Goal: Task Accomplishment & Management: Complete application form

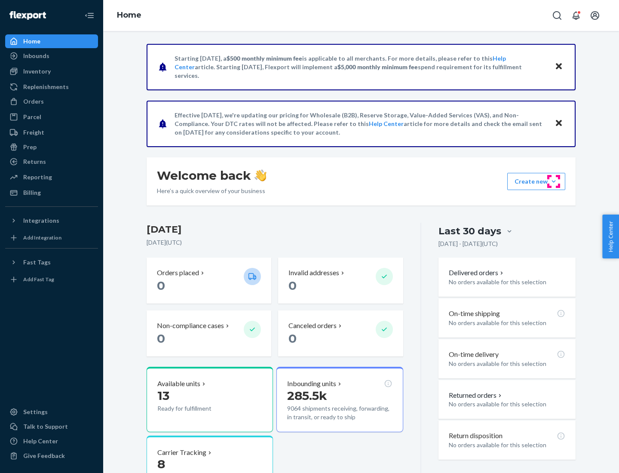
click at [554, 182] on button "Create new Create new inbound Create new order Create new product" at bounding box center [537, 181] width 58 height 17
click at [52, 56] on div "Inbounds" at bounding box center [51, 56] width 91 height 12
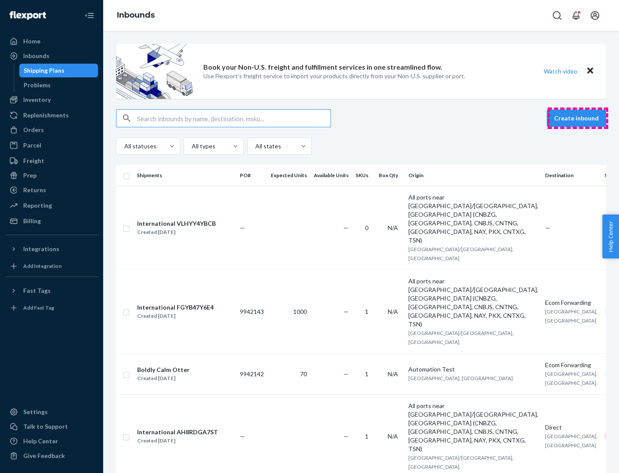
click at [578, 118] on button "Create inbound" at bounding box center [576, 118] width 59 height 17
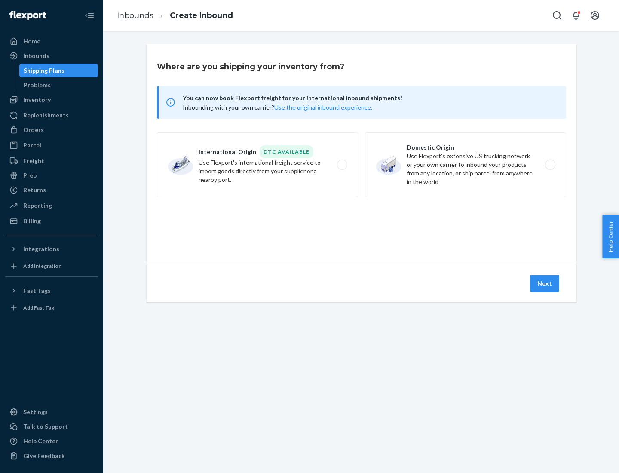
click at [466, 165] on label "Domestic Origin Use Flexport’s extensive US trucking network or your own carrie…" at bounding box center [465, 164] width 201 height 65
click at [550, 165] on input "Domestic Origin Use Flexport’s extensive US trucking network or your own carrie…" at bounding box center [553, 165] width 6 height 6
radio input "true"
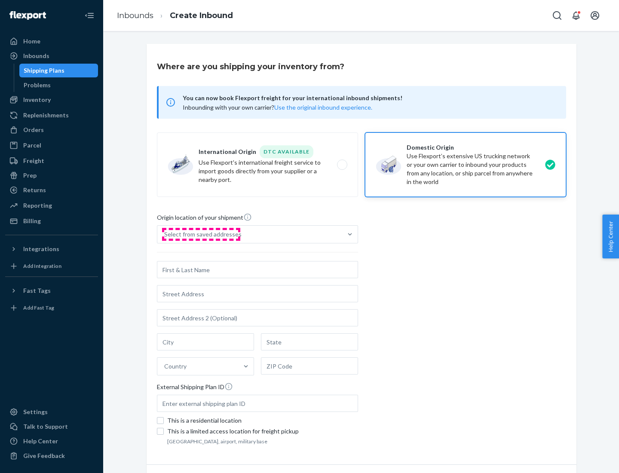
click at [201, 234] on div "Select from saved addresses" at bounding box center [202, 234] width 77 height 9
click at [165, 234] on input "Select from saved addresses" at bounding box center [164, 234] width 1 height 9
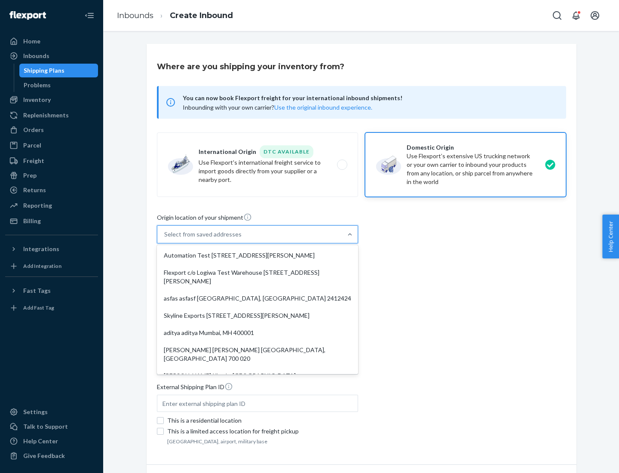
scroll to position [3, 0]
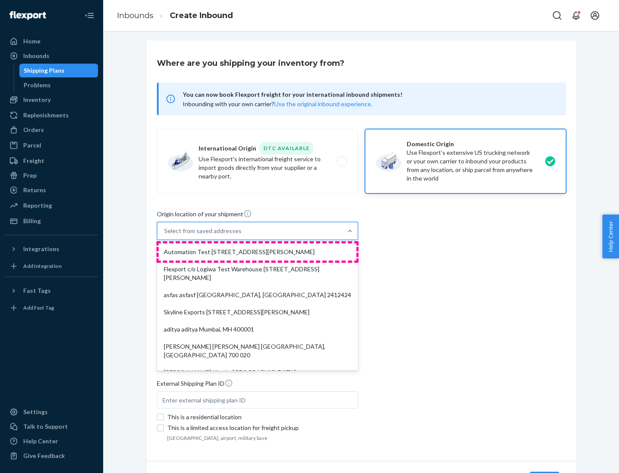
click at [258, 252] on div "Automation Test [STREET_ADDRESS][PERSON_NAME]" at bounding box center [258, 251] width 198 height 17
click at [165, 235] on input "option Automation Test [STREET_ADDRESS][PERSON_NAME]. 9 results available. Use …" at bounding box center [164, 231] width 1 height 9
type input "Automation Test"
type input "9th Floor"
type input "[GEOGRAPHIC_DATA]"
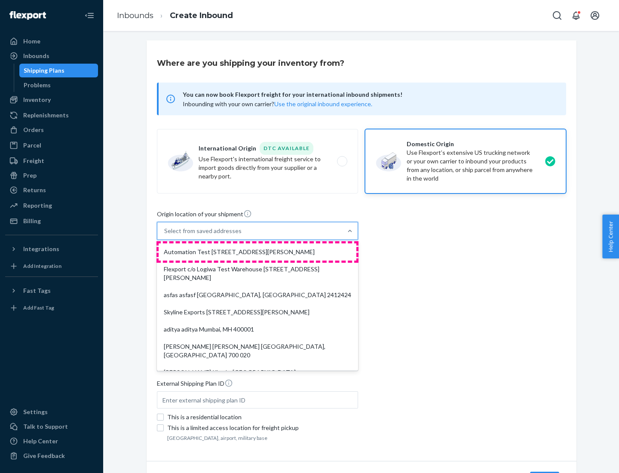
type input "CA"
type input "94104"
type input "[STREET_ADDRESS][PERSON_NAME]"
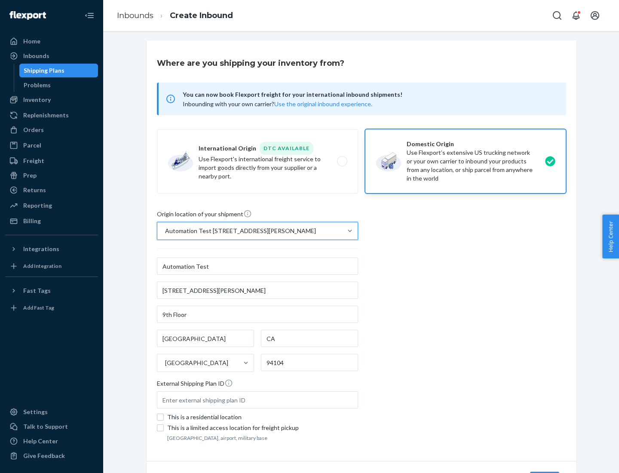
scroll to position [50, 0]
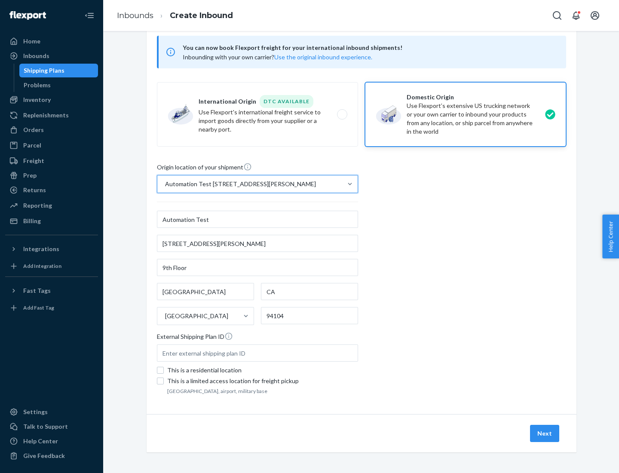
click at [545, 434] on button "Next" at bounding box center [544, 433] width 29 height 17
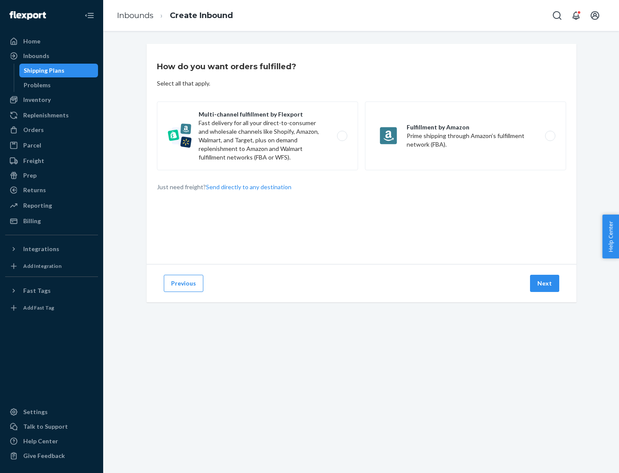
click at [258, 136] on label "Multi-channel fulfillment by Flexport Fast delivery for all your direct-to-cons…" at bounding box center [257, 136] width 201 height 69
click at [342, 136] on input "Multi-channel fulfillment by Flexport Fast delivery for all your direct-to-cons…" at bounding box center [345, 136] width 6 height 6
radio input "true"
click at [545, 283] on button "Next" at bounding box center [544, 283] width 29 height 17
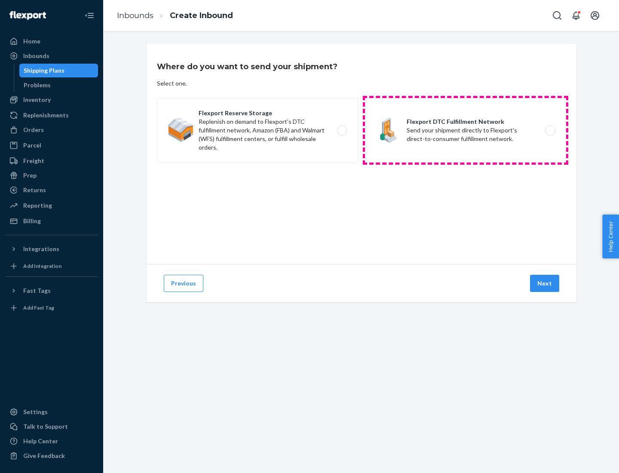
click at [466, 130] on label "Flexport DTC Fulfillment Network Send your shipment directly to Flexport's dire…" at bounding box center [465, 130] width 201 height 65
click at [550, 130] on input "Flexport DTC Fulfillment Network Send your shipment directly to Flexport's dire…" at bounding box center [553, 131] width 6 height 6
radio input "true"
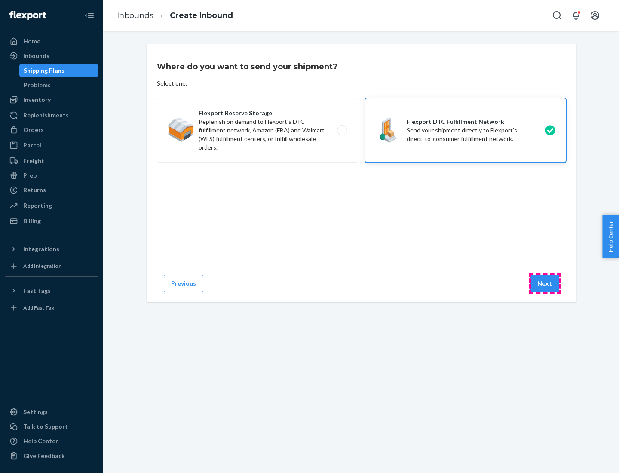
click at [545, 283] on button "Next" at bounding box center [544, 283] width 29 height 17
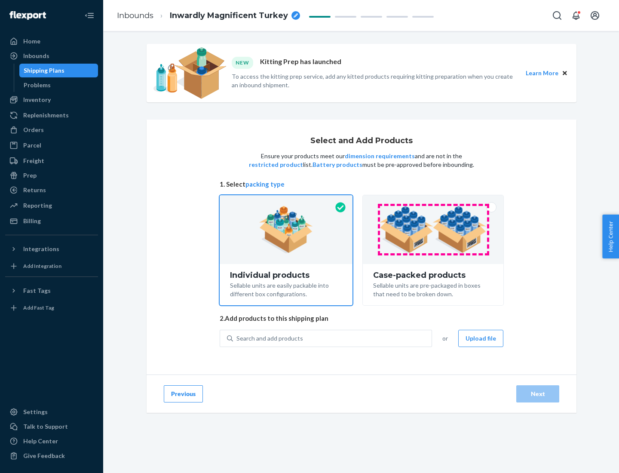
click at [434, 230] on img at bounding box center [433, 229] width 107 height 47
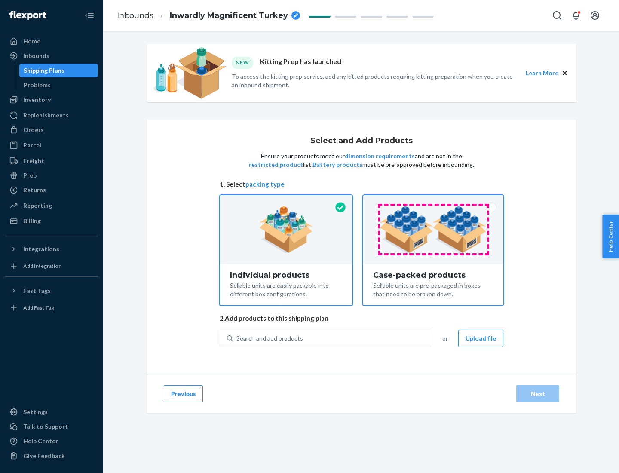
click at [434, 201] on input "Case-packed products Sellable units are pre-packaged in boxes that need to be b…" at bounding box center [434, 198] width 6 height 6
radio input "true"
radio input "false"
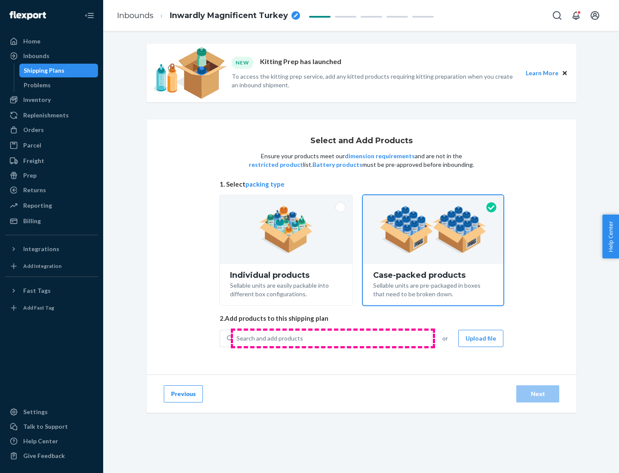
click at [333, 338] on div "Search and add products" at bounding box center [332, 338] width 199 height 15
click at [237, 338] on input "Search and add products" at bounding box center [237, 338] width 1 height 9
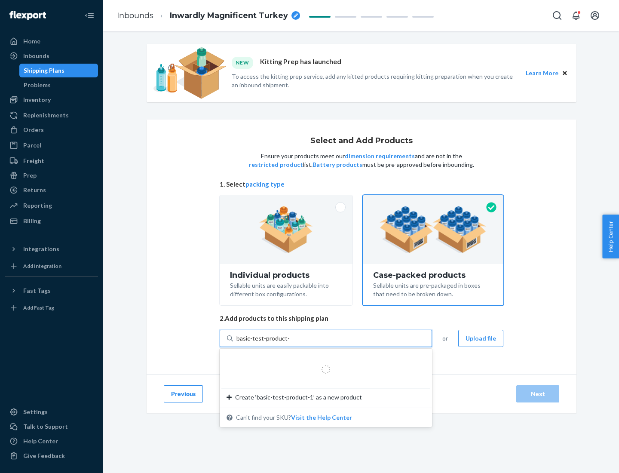
type input "basic-test-product-1"
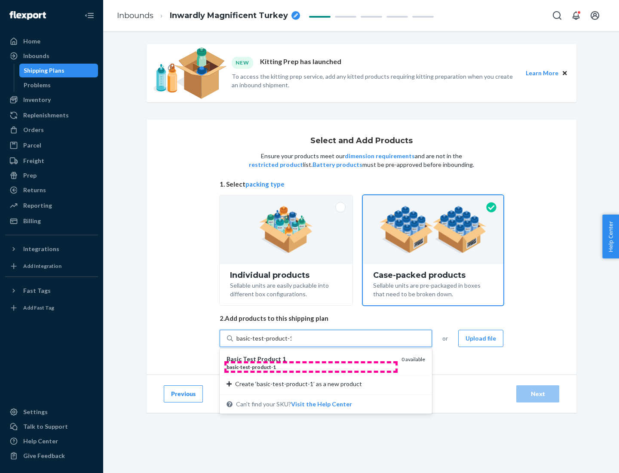
click at [311, 367] on div "basic - test - product - 1" at bounding box center [311, 366] width 168 height 7
click at [292, 343] on input "basic-test-product-1" at bounding box center [264, 338] width 55 height 9
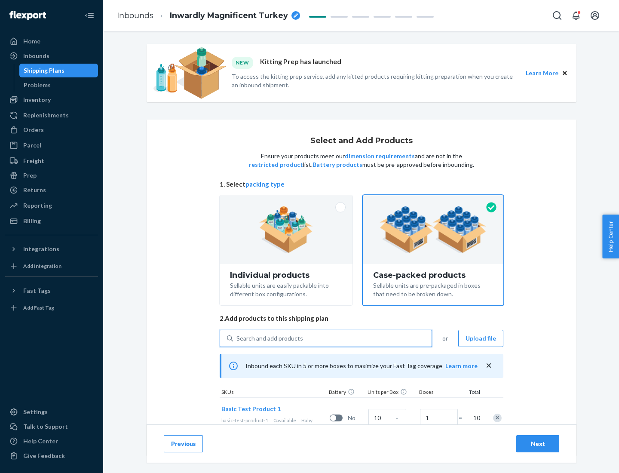
scroll to position [31, 0]
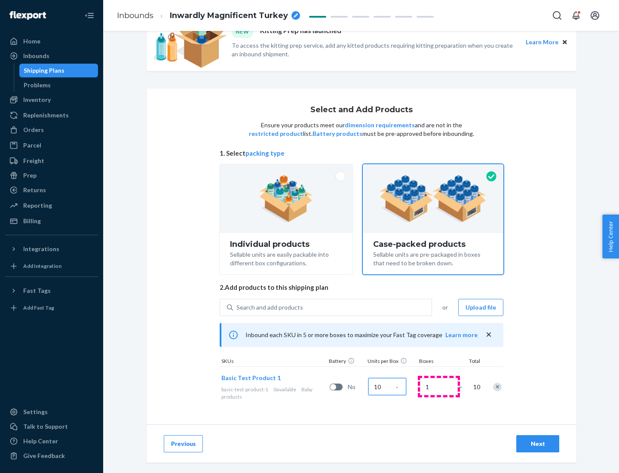
type input "10"
type input "7"
click at [538, 444] on div "Next" at bounding box center [538, 444] width 28 height 9
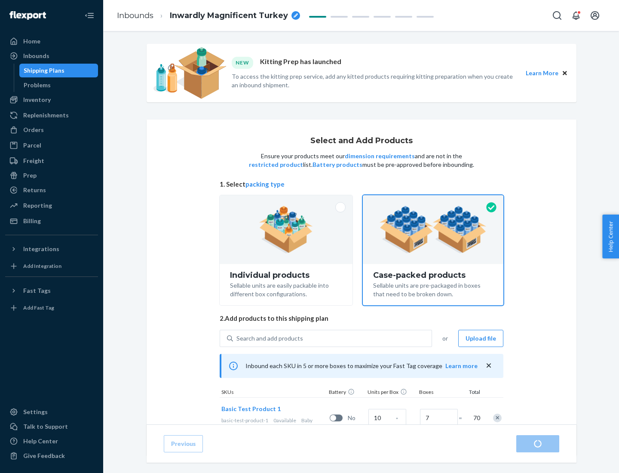
radio input "true"
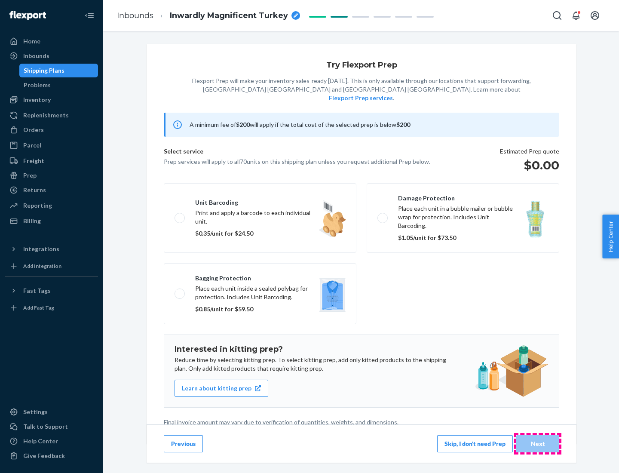
scroll to position [2, 0]
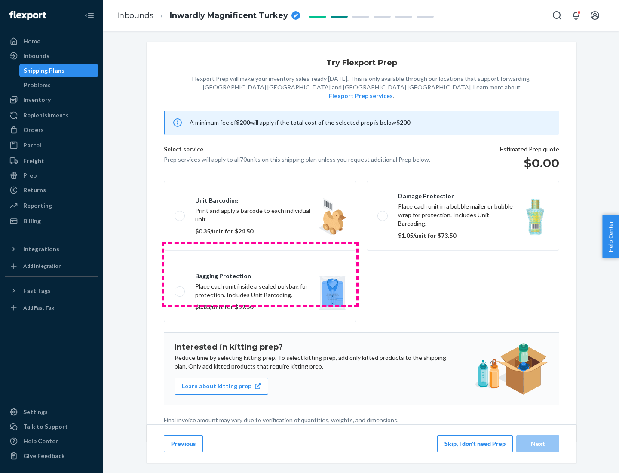
click at [260, 274] on label "Bagging protection Place each unit inside a sealed polybag for protection. Incl…" at bounding box center [260, 291] width 193 height 61
click at [180, 289] on input "Bagging protection Place each unit inside a sealed polybag for protection. Incl…" at bounding box center [178, 292] width 6 height 6
checkbox input "true"
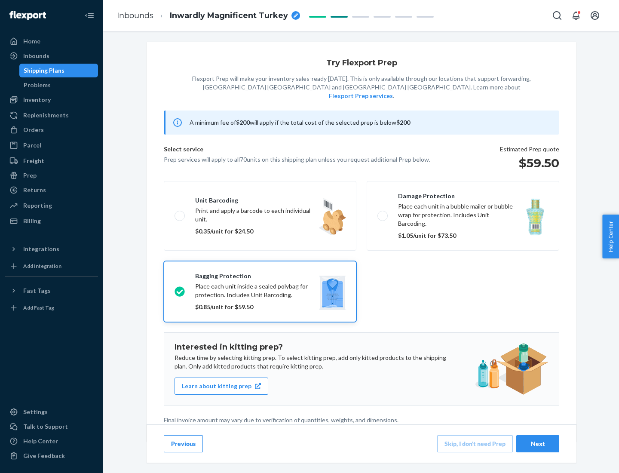
click at [538, 443] on div "Next" at bounding box center [538, 444] width 28 height 9
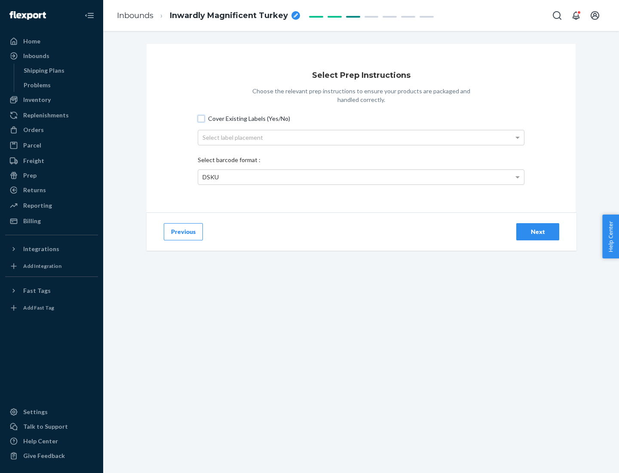
click at [201, 118] on input "Cover Existing Labels (Yes/No)" at bounding box center [201, 118] width 7 height 7
checkbox input "true"
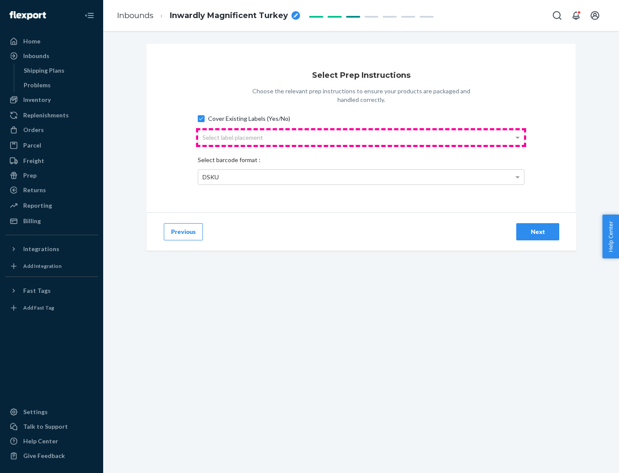
click at [361, 137] on div "Select label placement" at bounding box center [361, 137] width 326 height 15
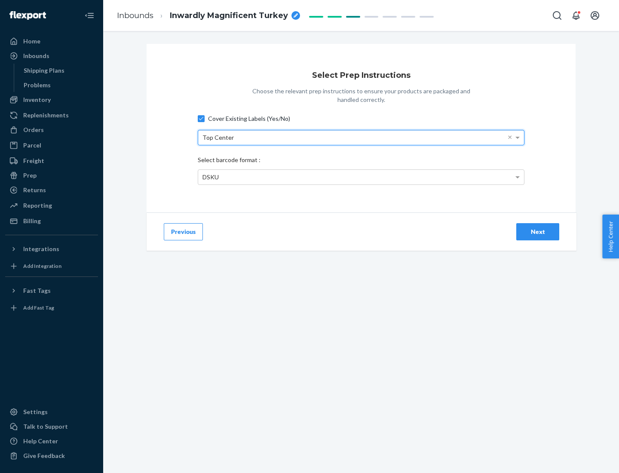
click at [361, 177] on div "DSKU" at bounding box center [361, 177] width 326 height 15
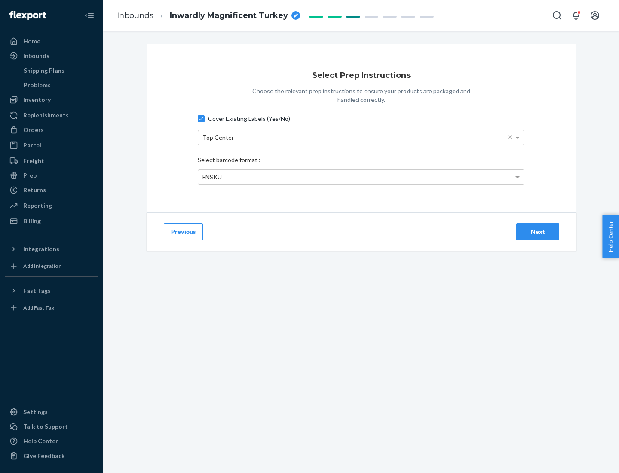
click at [538, 231] on div "Next" at bounding box center [538, 232] width 28 height 9
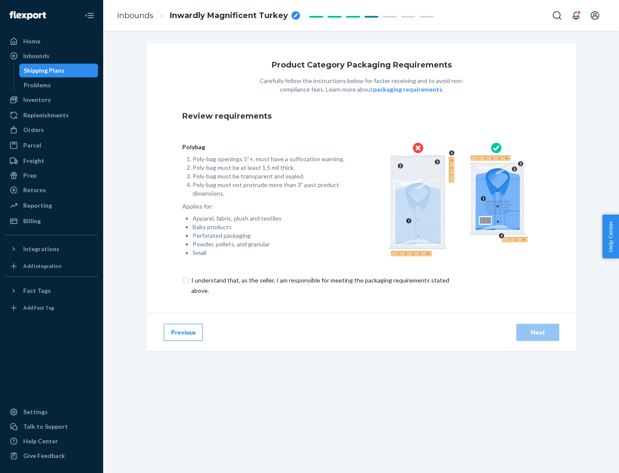
click at [320, 285] on input "checkbox" at bounding box center [325, 285] width 286 height 21
checkbox input "true"
click at [538, 332] on div "Next" at bounding box center [538, 332] width 28 height 9
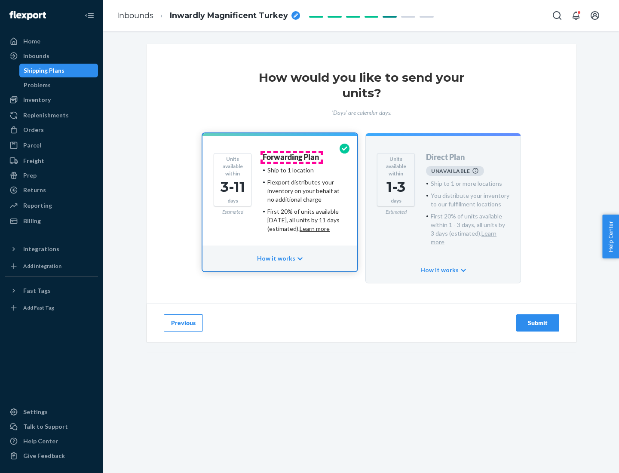
click at [292, 157] on h4 "Forwarding Plan" at bounding box center [291, 157] width 56 height 9
click at [538, 319] on div "Submit" at bounding box center [538, 323] width 28 height 9
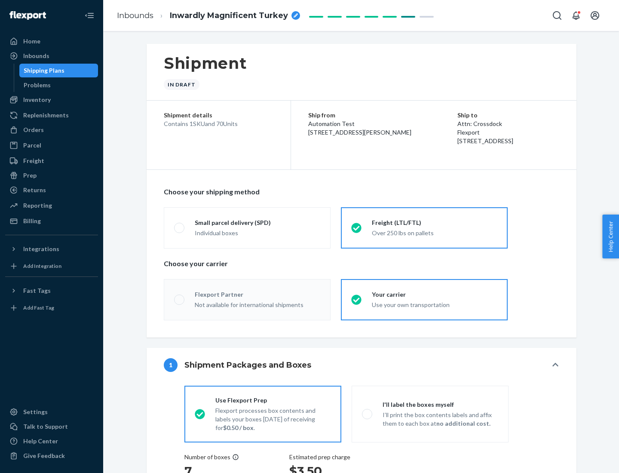
radio input "true"
radio input "false"
radio input "true"
radio input "false"
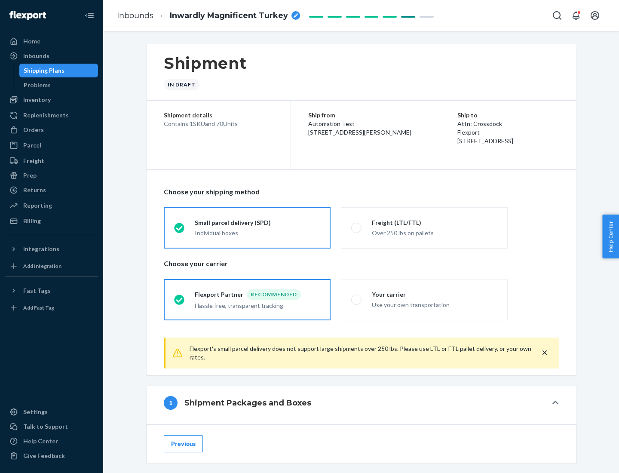
click at [258, 233] on div "Individual boxes" at bounding box center [258, 233] width 126 height 9
click at [180, 231] on input "Small parcel delivery (SPD) Individual boxes" at bounding box center [177, 228] width 6 height 6
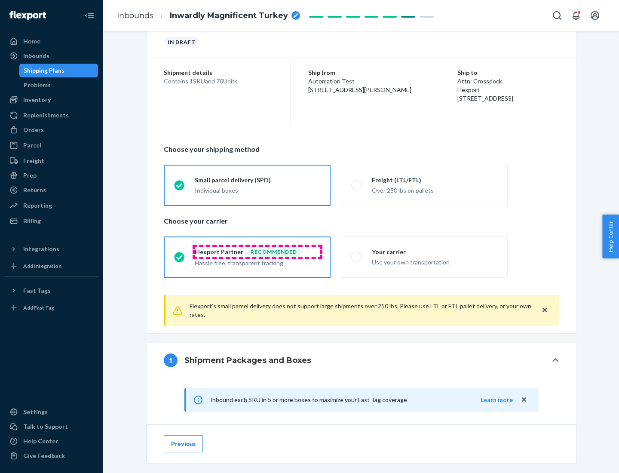
click at [258, 252] on div "Recommended" at bounding box center [274, 252] width 54 height 10
click at [180, 254] on input "Flexport Partner Recommended Hassle free, transparent tracking" at bounding box center [177, 257] width 6 height 6
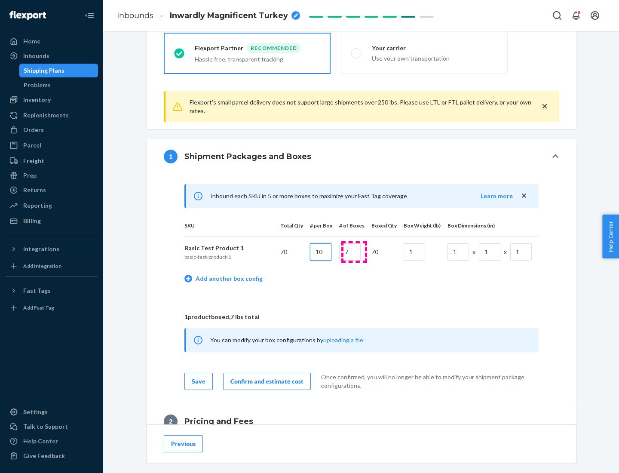
type input "10"
type input "7"
type input "1"
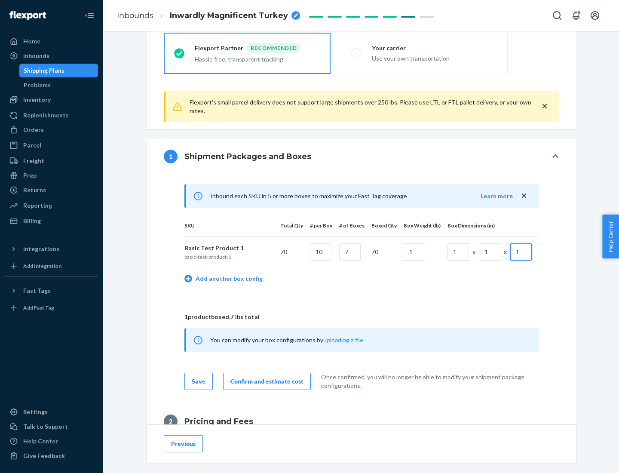
scroll to position [376, 0]
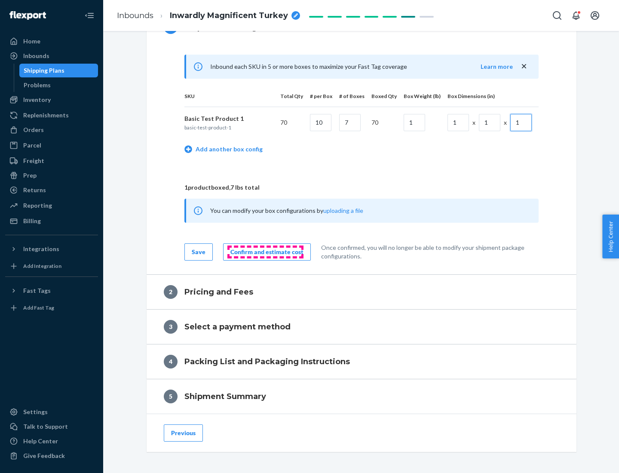
type input "1"
click at [265, 252] on div "Confirm and estimate cost" at bounding box center [267, 252] width 73 height 9
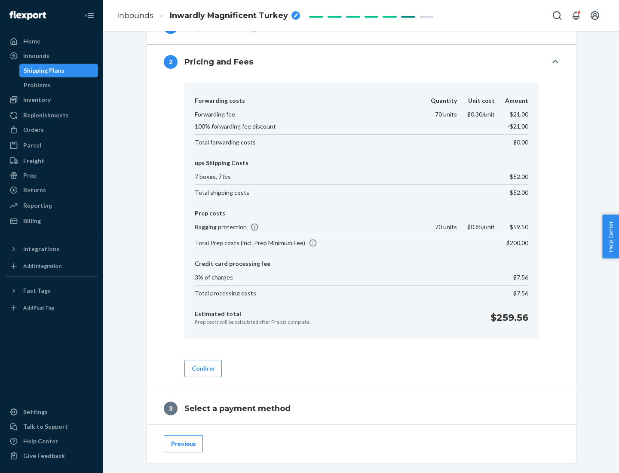
scroll to position [492, 0]
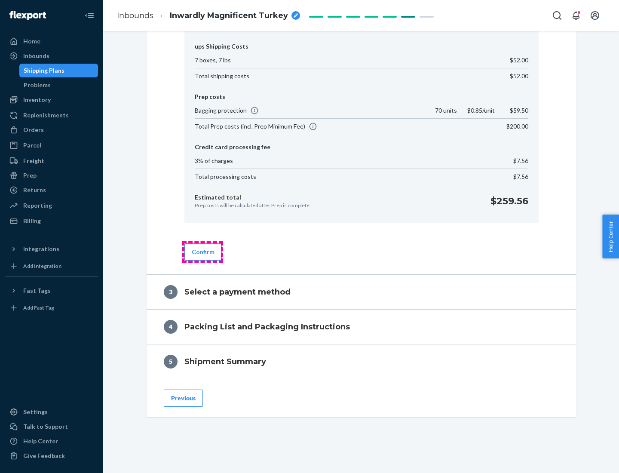
click at [203, 252] on button "Confirm" at bounding box center [203, 251] width 37 height 17
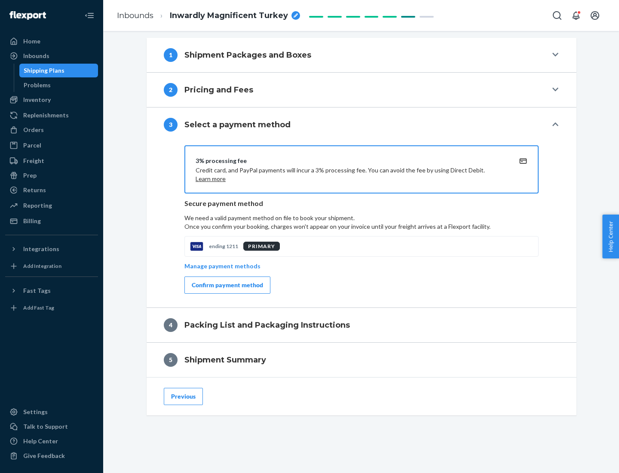
scroll to position [348, 0]
click at [227, 285] on div "Confirm payment method" at bounding box center [227, 285] width 71 height 9
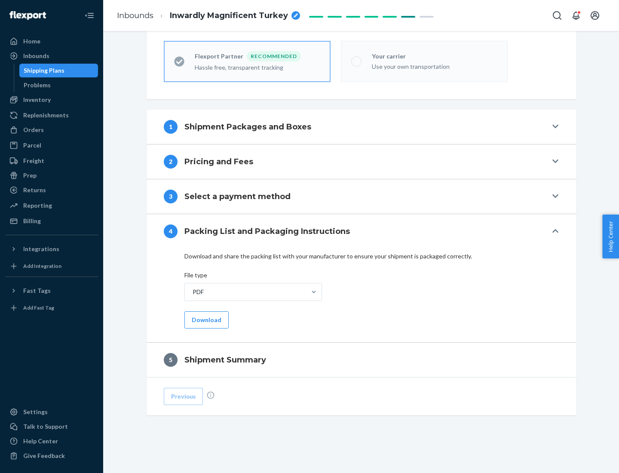
scroll to position [238, 0]
click at [206, 320] on button "Download" at bounding box center [207, 319] width 44 height 17
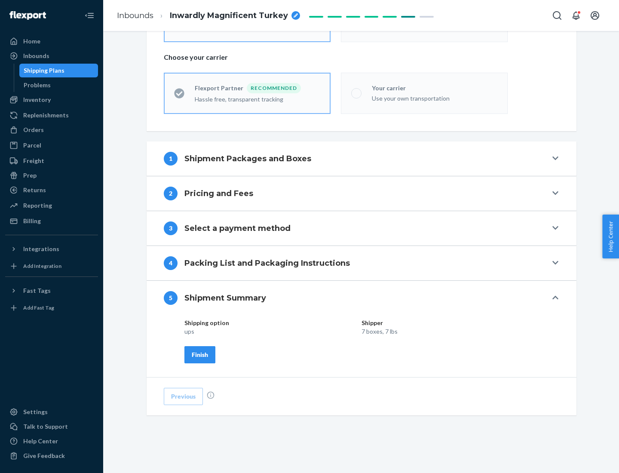
scroll to position [206, 0]
